Goal: Book appointment/travel/reservation

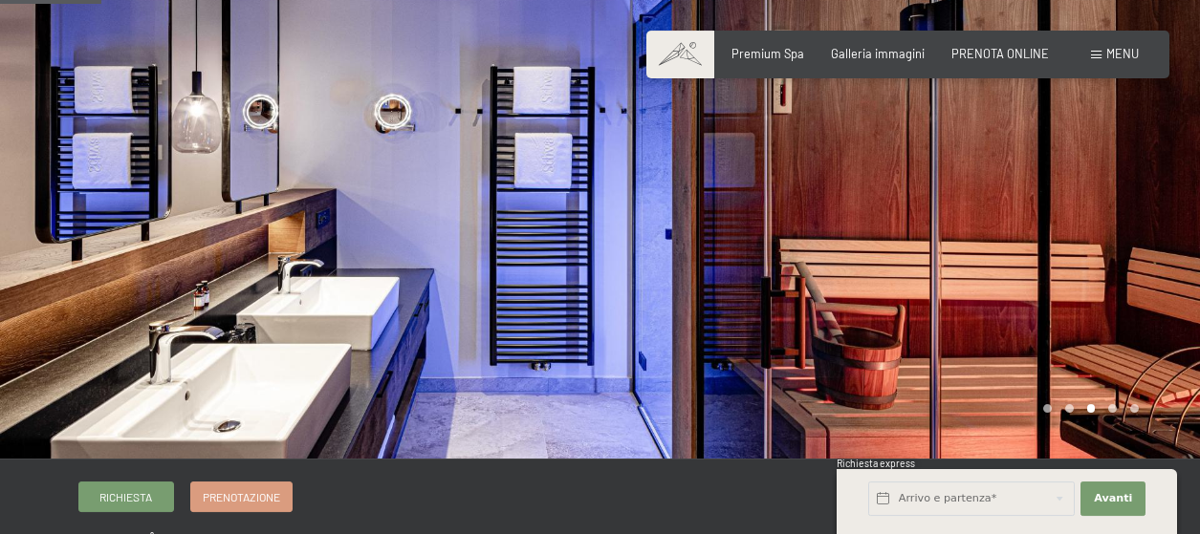
scroll to position [195, 0]
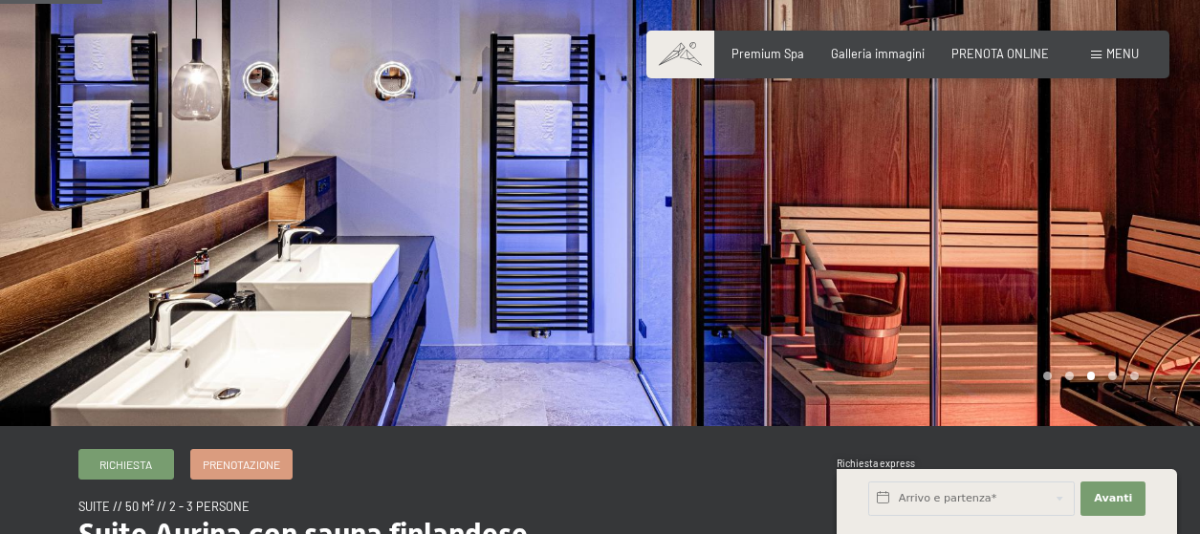
click at [1081, 303] on div at bounding box center [900, 115] width 600 height 621
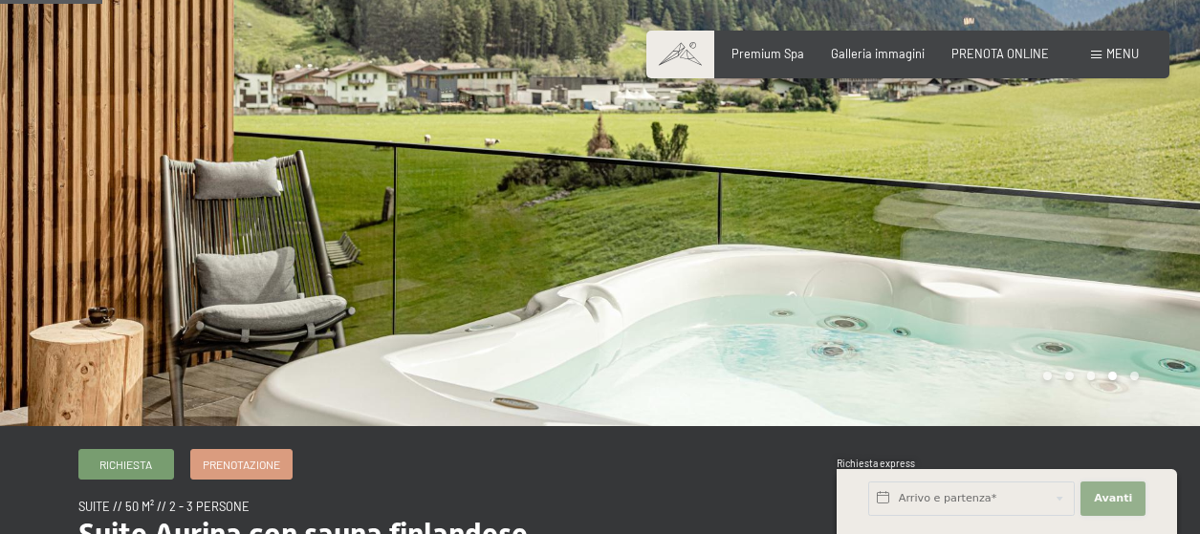
click at [1135, 503] on button "Avanti Nascondere i campi dell'indirizzo" at bounding box center [1112, 499] width 65 height 34
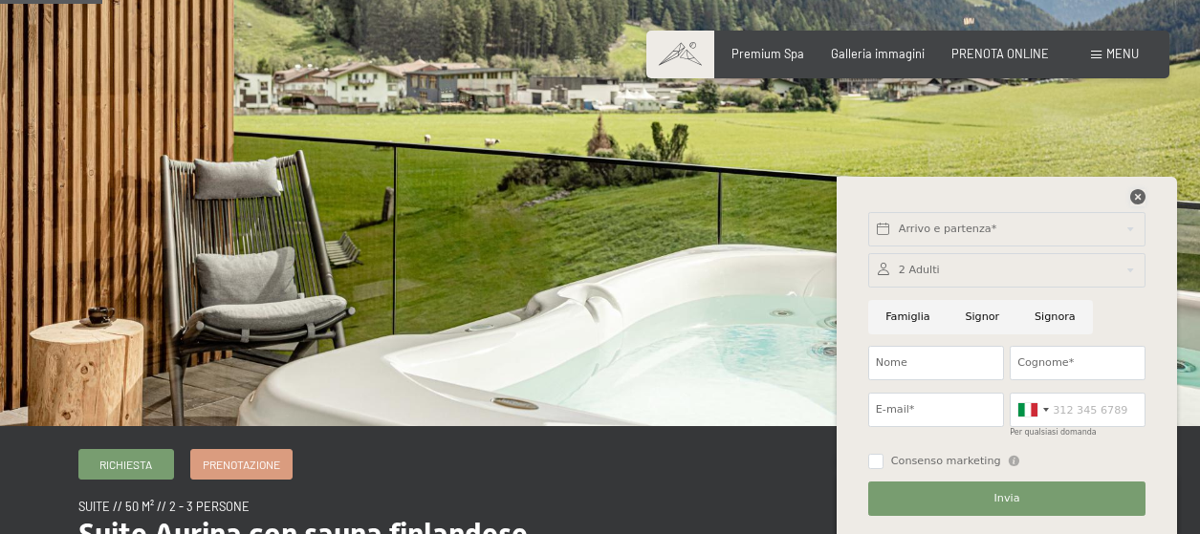
click at [1140, 204] on icon at bounding box center [1137, 196] width 15 height 15
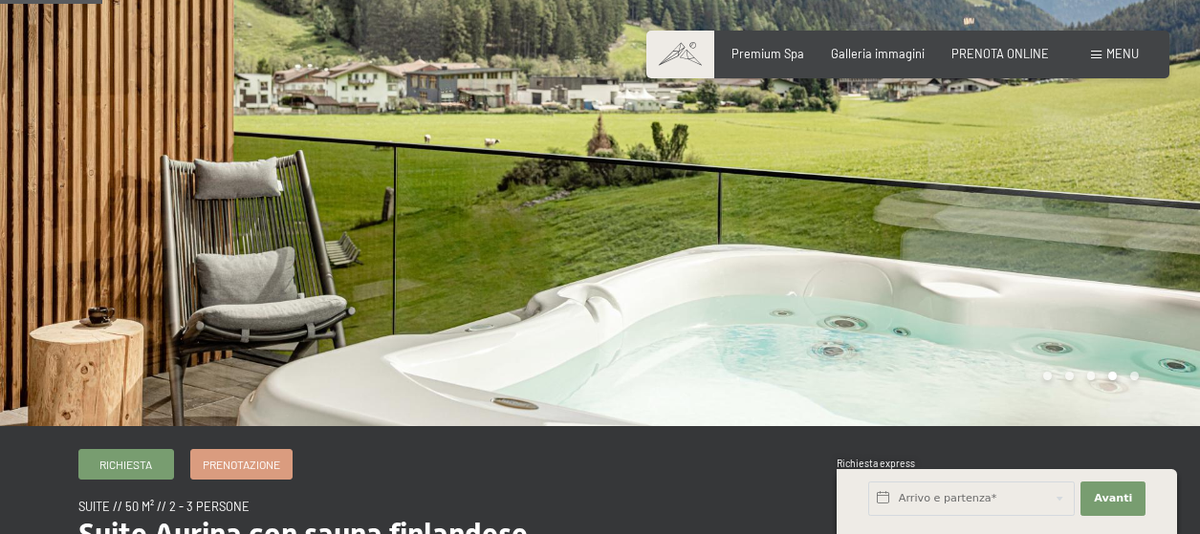
click at [882, 272] on div at bounding box center [900, 115] width 600 height 621
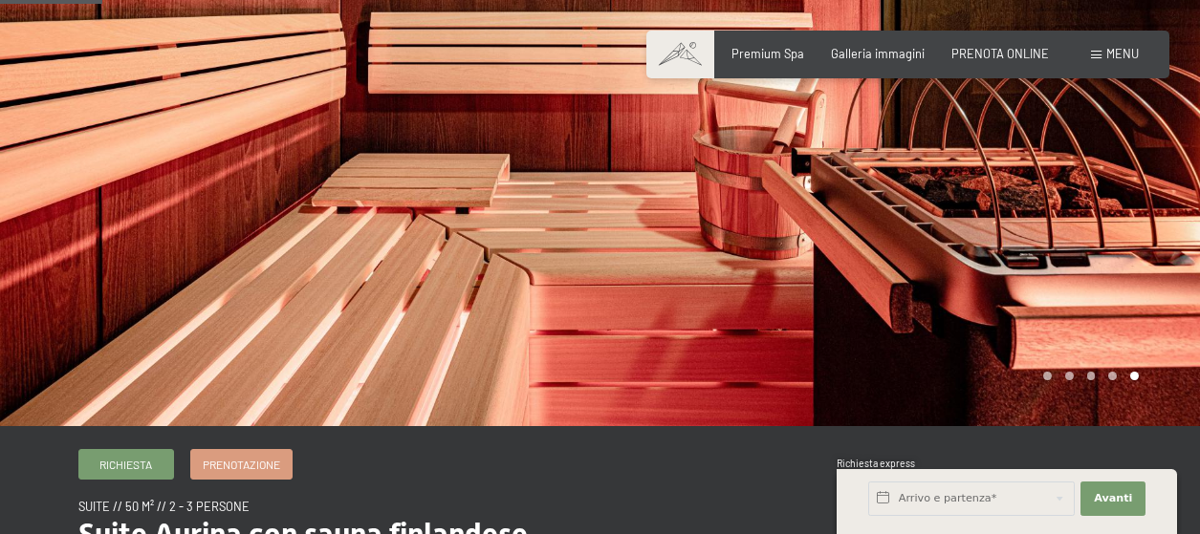
click at [882, 272] on div at bounding box center [900, 115] width 600 height 621
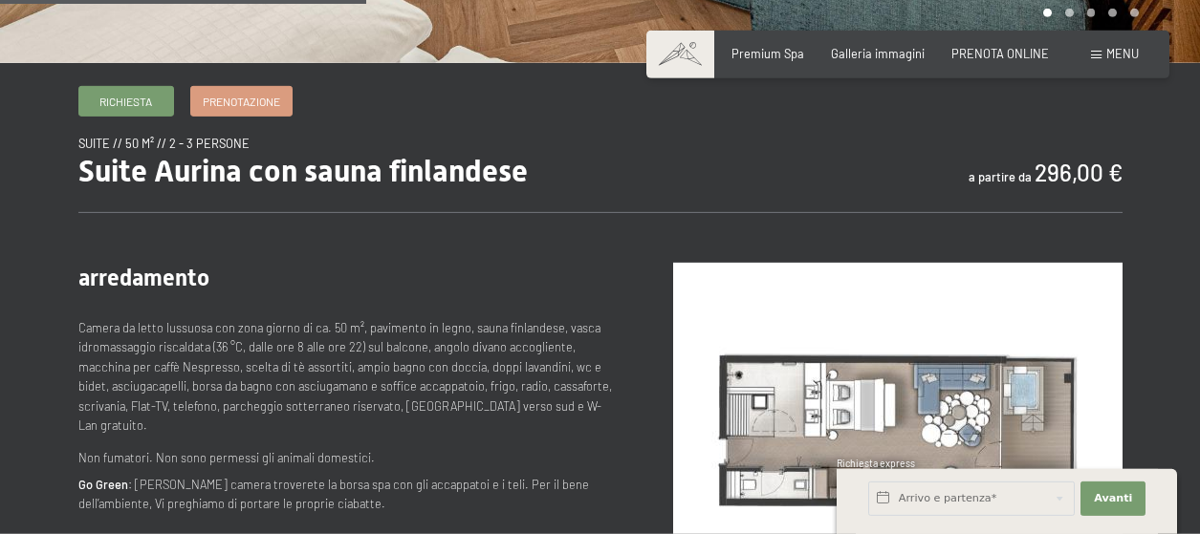
scroll to position [780, 0]
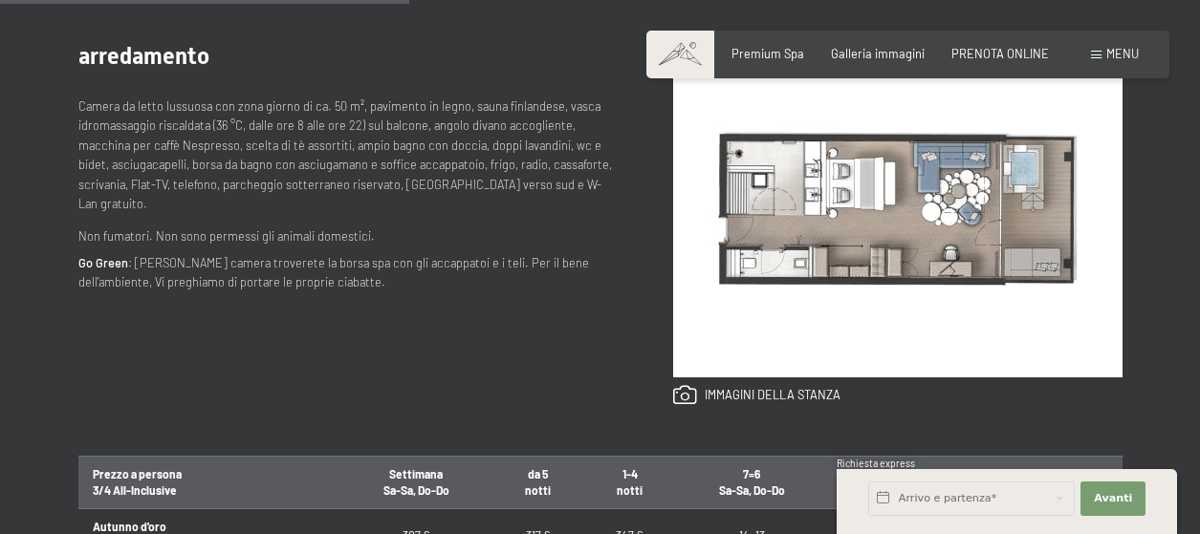
click at [854, 228] on img at bounding box center [897, 209] width 449 height 337
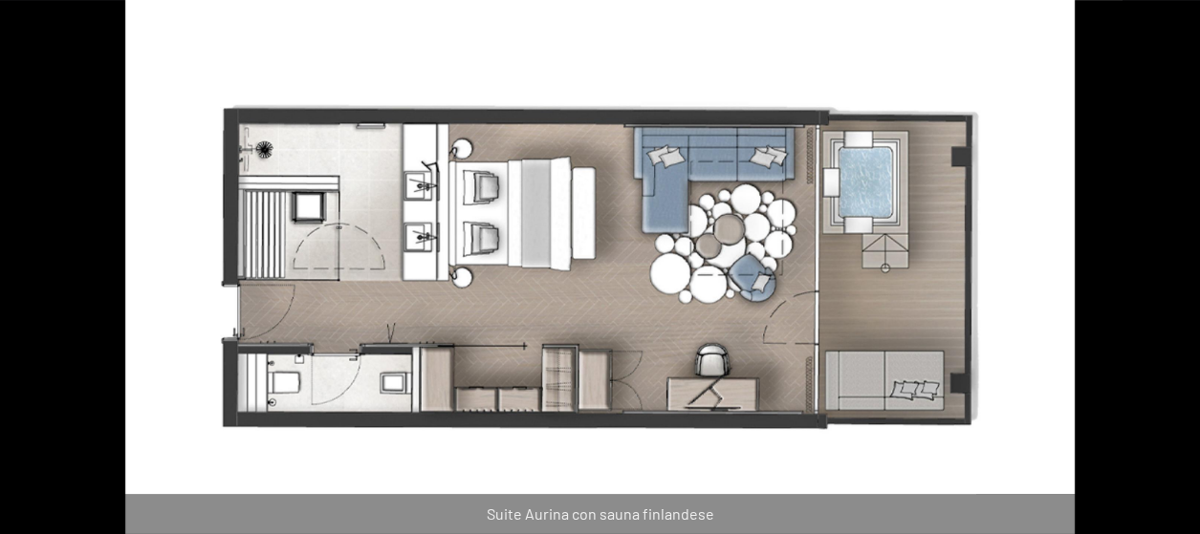
scroll to position [1268, 0]
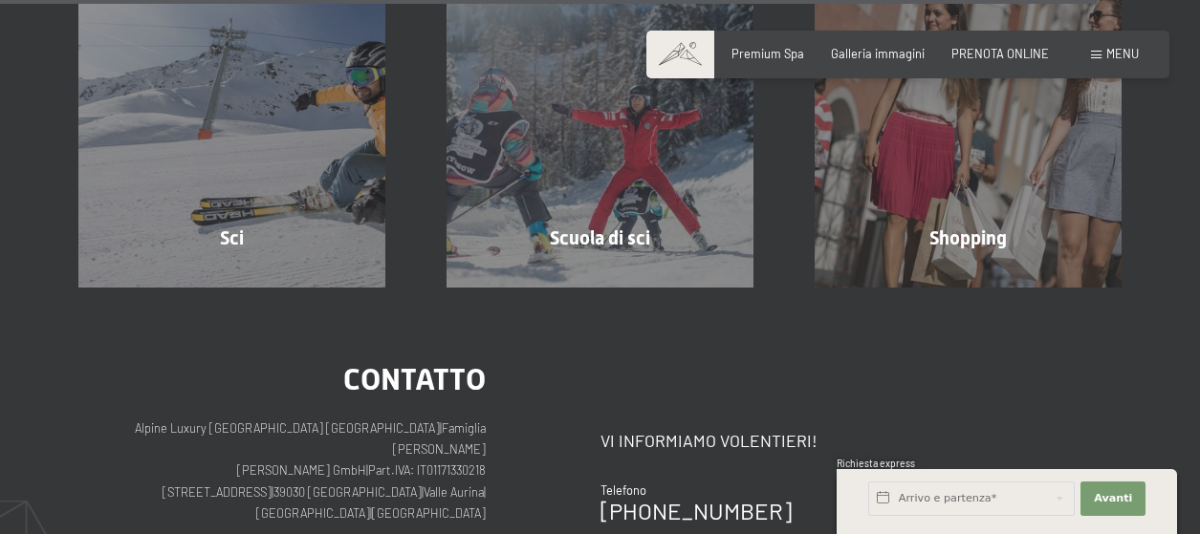
scroll to position [5168, 0]
